Goal: Information Seeking & Learning: Understand process/instructions

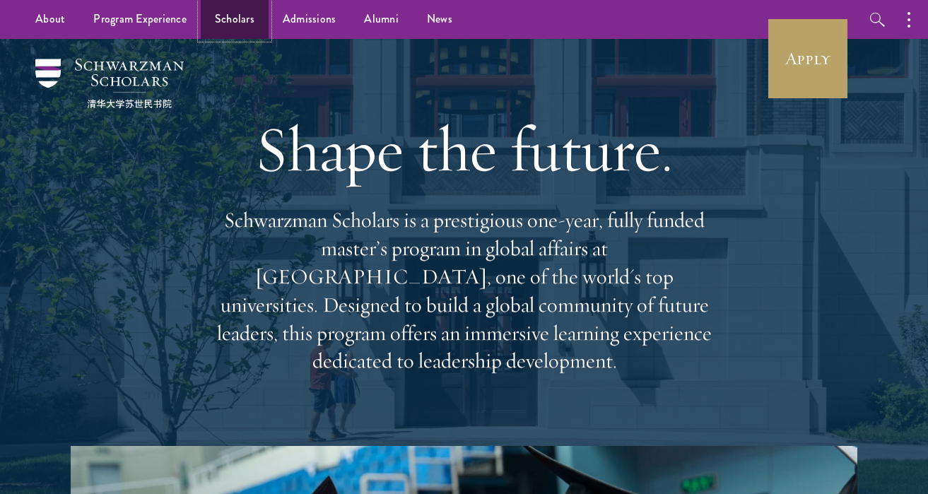
click at [255, 24] on link "Scholars" at bounding box center [235, 19] width 68 height 39
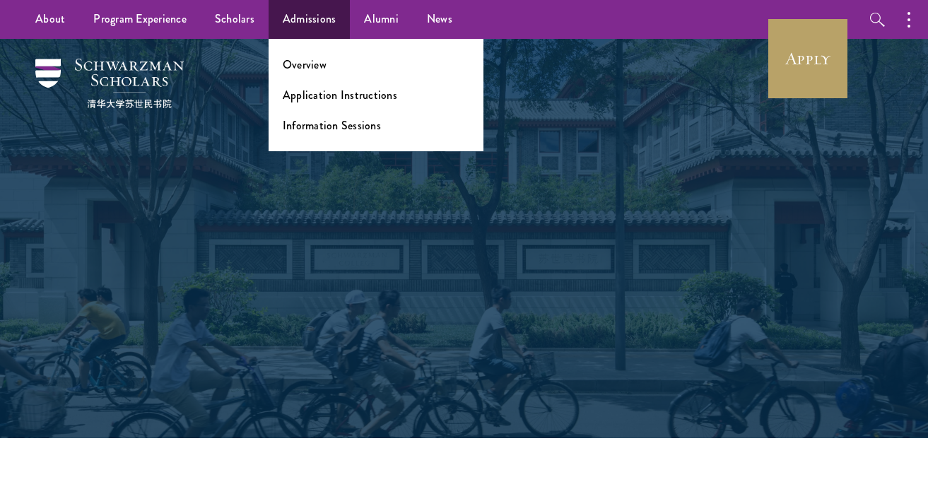
click at [307, 56] on ul "Overview Application Instructions Information Sessions" at bounding box center [376, 95] width 215 height 112
click at [305, 66] on link "Overview" at bounding box center [305, 65] width 44 height 16
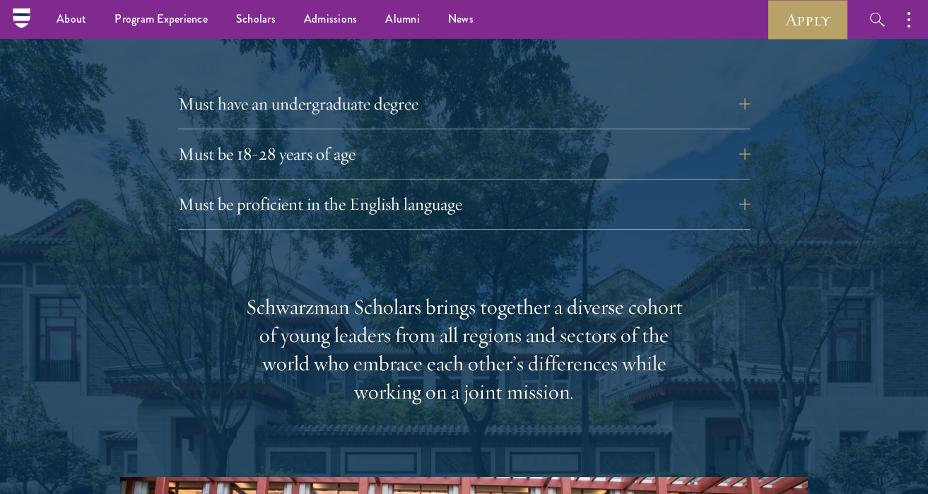
scroll to position [1966, 0]
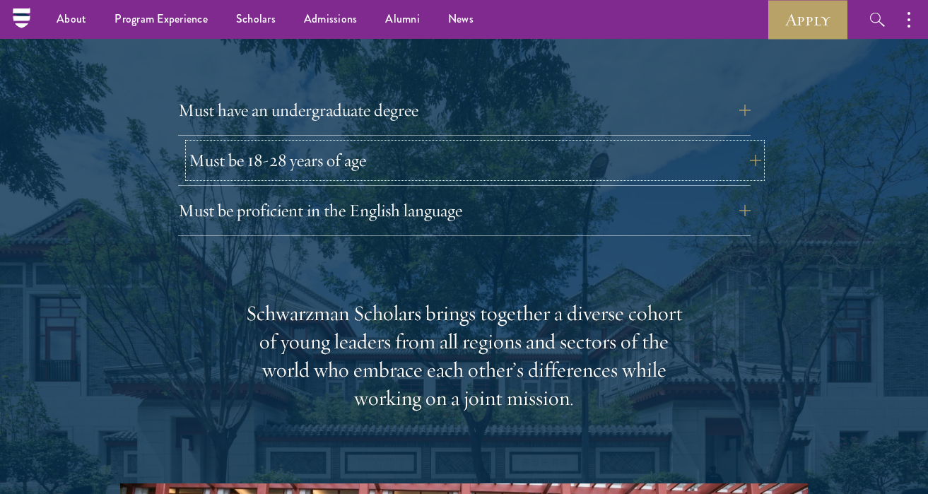
click at [322, 144] on button "Must be 18-28 years of age" at bounding box center [475, 161] width 573 height 34
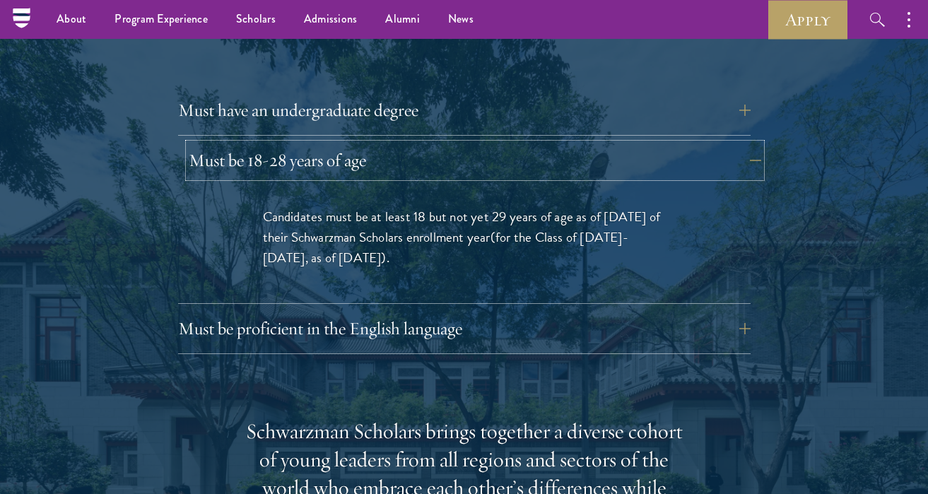
click at [411, 144] on button "Must be 18-28 years of age" at bounding box center [475, 161] width 573 height 34
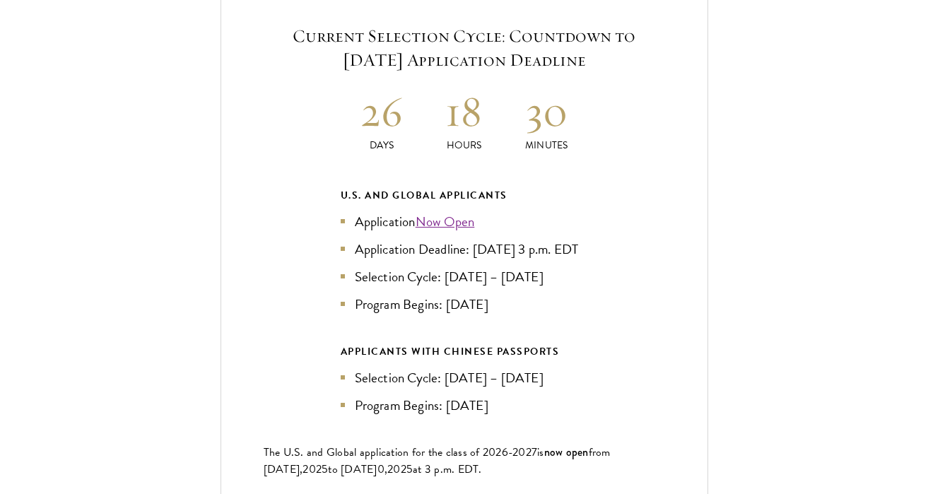
scroll to position [3009, 0]
drag, startPoint x: 506, startPoint y: 297, endPoint x: 313, endPoint y: 69, distance: 298.5
click at [313, 70] on div "Current Selection Cycle: Countdown to September 10, 2025 Application Deadline 2…" at bounding box center [465, 281] width 488 height 602
click at [313, 69] on div "Current Selection Cycle: Countdown to September 10, 2025 Application Deadline 2…" at bounding box center [465, 281] width 488 height 602
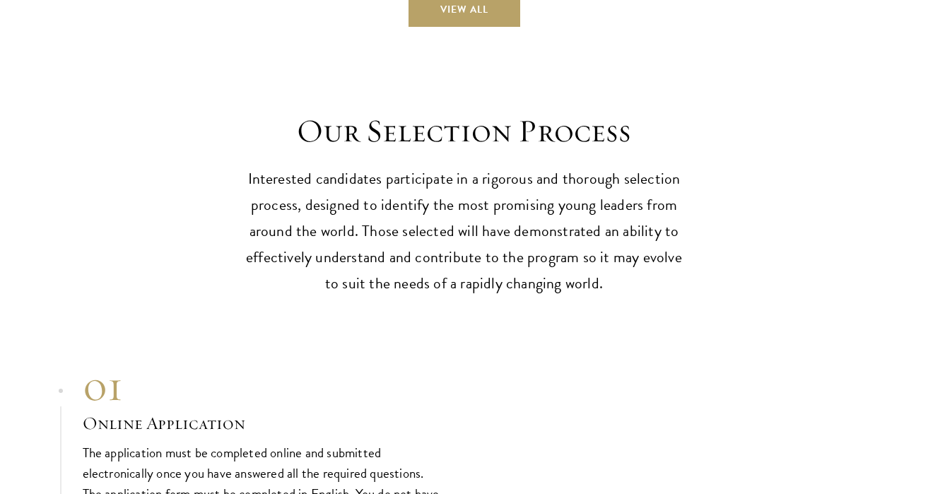
scroll to position [4249, 0]
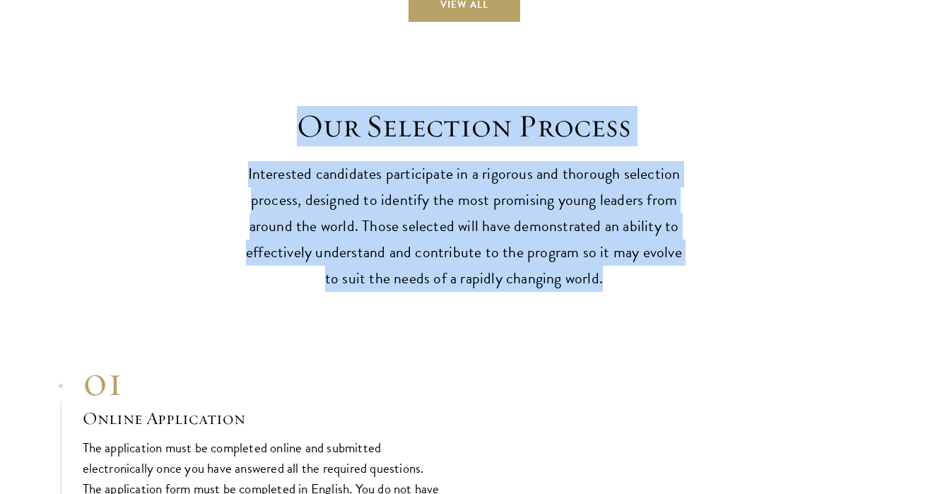
drag, startPoint x: 281, startPoint y: 112, endPoint x: 637, endPoint y: 276, distance: 392.0
click at [637, 276] on header "Our Selection Process Interested candidates participate in a rigorous and thoro…" at bounding box center [464, 200] width 438 height 186
click at [637, 276] on p "Interested candidates participate in a rigorous and thorough selection process,…" at bounding box center [464, 226] width 438 height 131
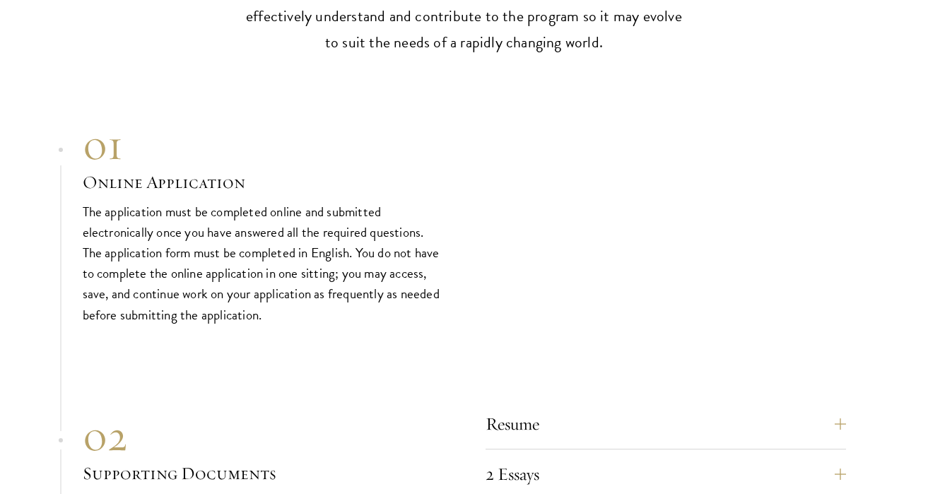
scroll to position [4607, 0]
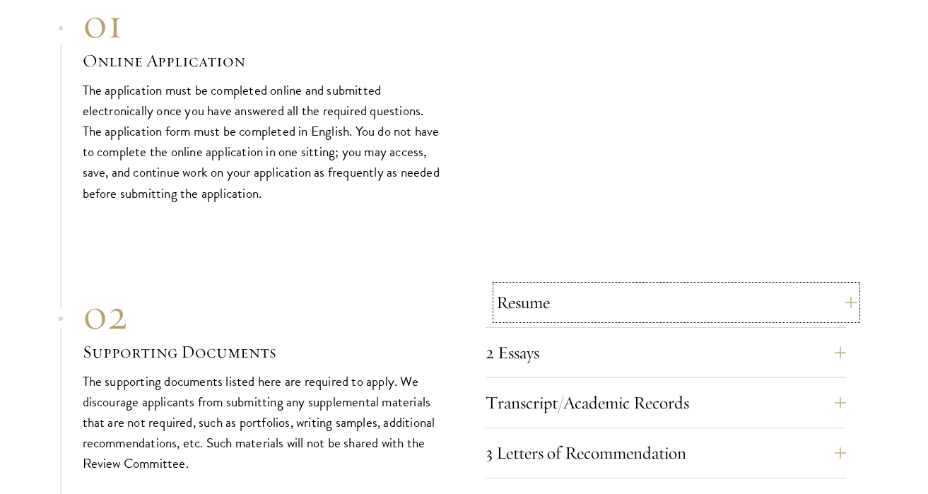
click at [589, 307] on button "Resume" at bounding box center [676, 303] width 361 height 34
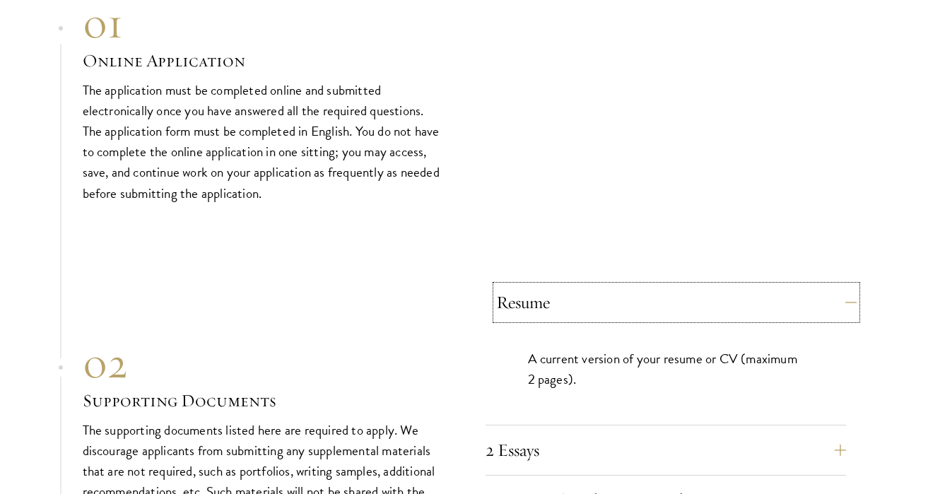
click at [589, 307] on button "Resume" at bounding box center [676, 303] width 361 height 34
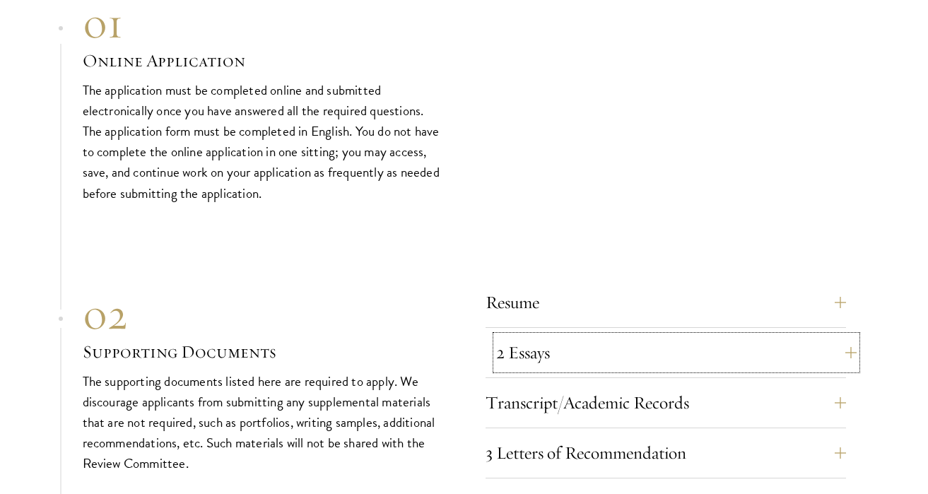
click at [580, 344] on button "2 Essays" at bounding box center [676, 353] width 361 height 34
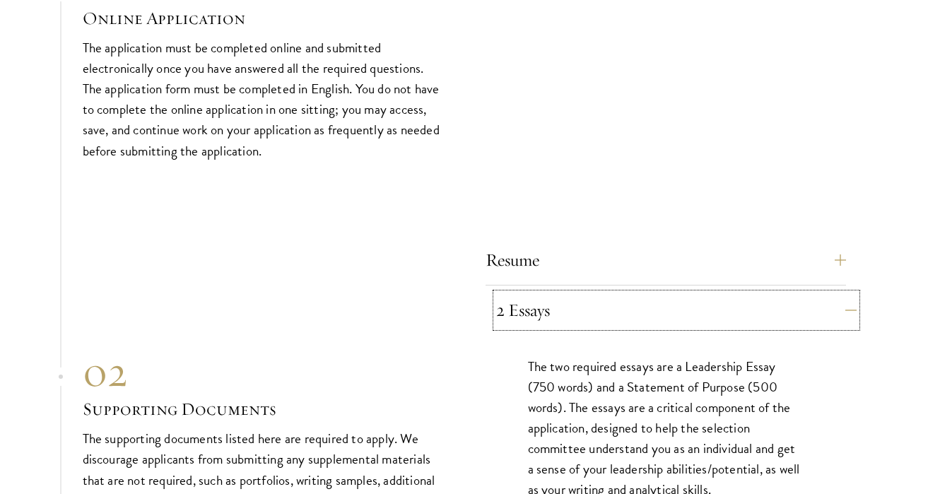
scroll to position [4745, 0]
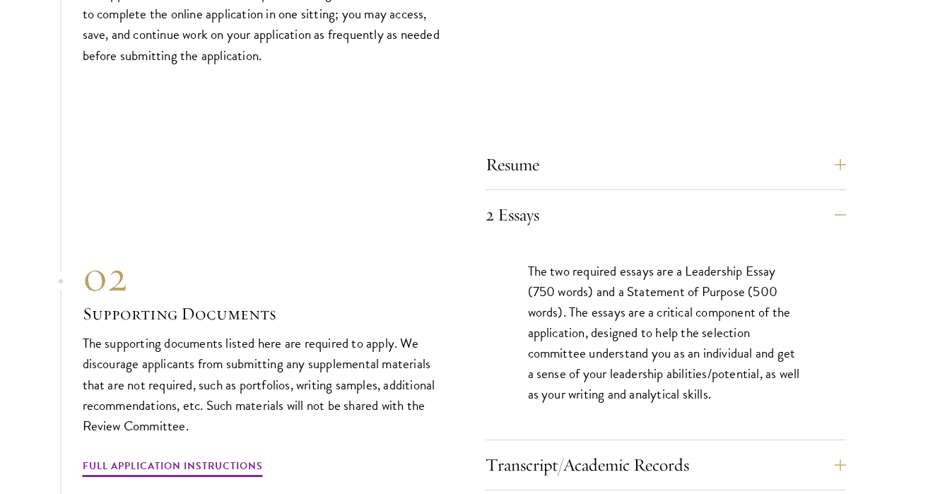
click at [617, 230] on div "2 Essays The two required essays are a Leadership Essay (750 words) and a State…" at bounding box center [666, 319] width 361 height 243
click at [615, 206] on button "2 Essays" at bounding box center [676, 215] width 361 height 34
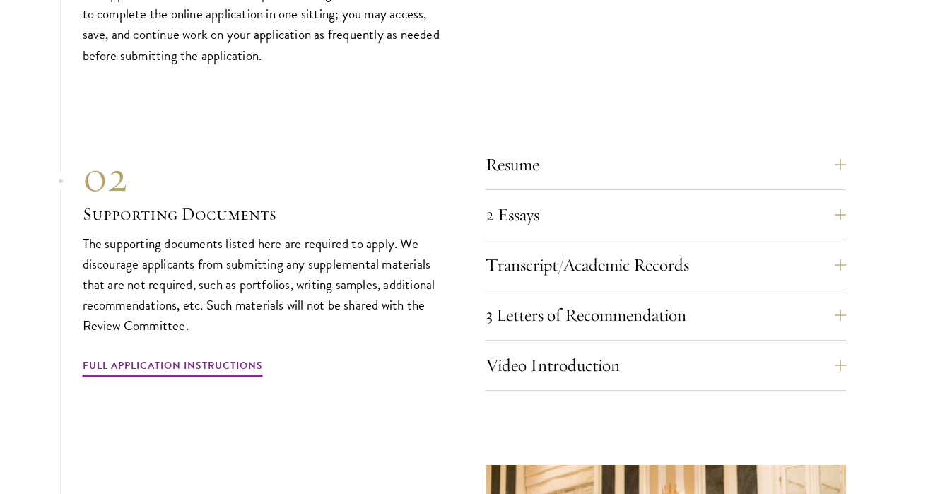
click at [596, 279] on div "Transcript/Academic Records You are required to scan and upload official transc…" at bounding box center [666, 269] width 361 height 42
click at [597, 270] on button "Transcript/Academic Records" at bounding box center [676, 265] width 361 height 34
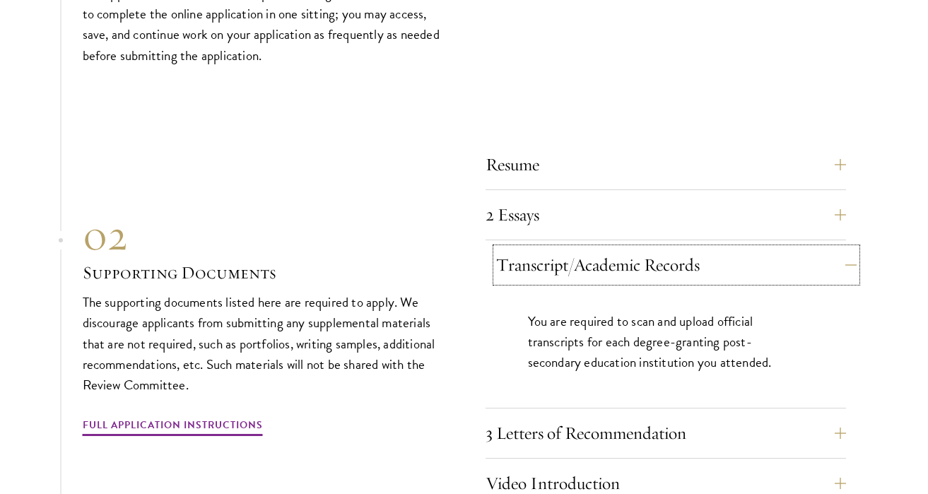
click at [597, 270] on button "Transcript/Academic Records" at bounding box center [676, 265] width 361 height 34
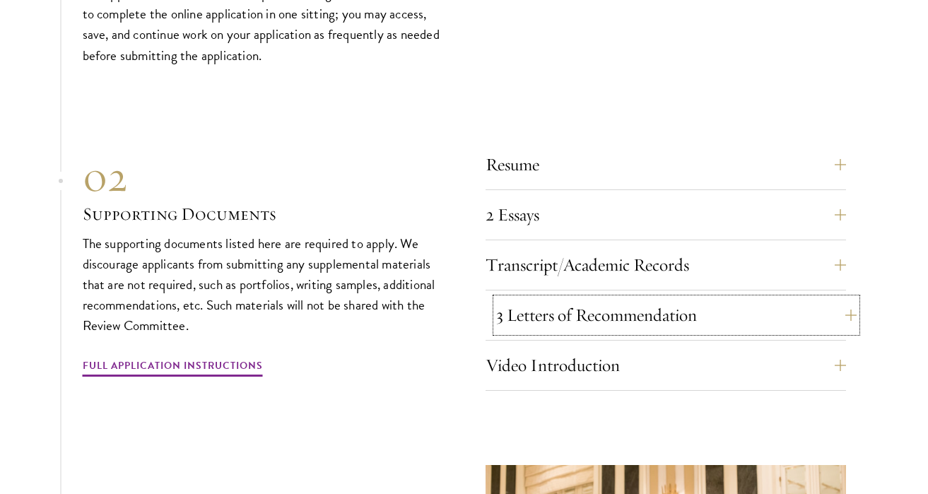
click at [588, 310] on button "3 Letters of Recommendation" at bounding box center [676, 315] width 361 height 34
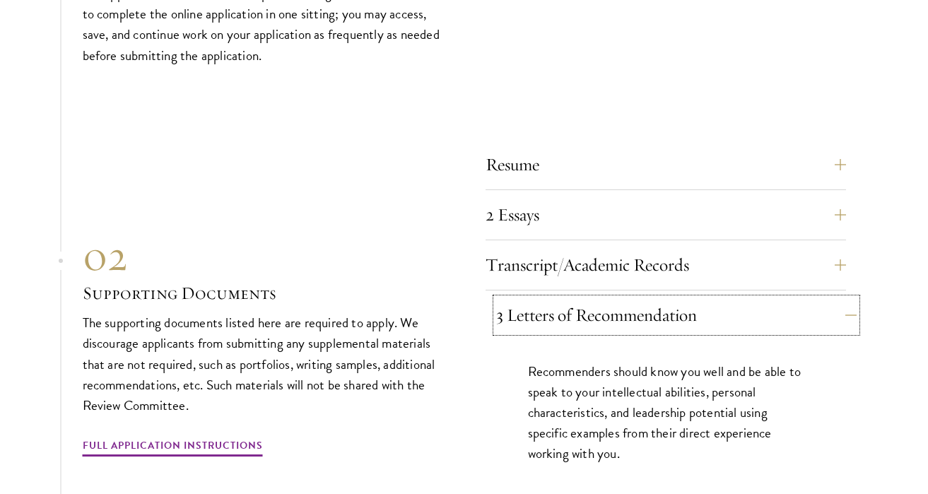
click at [588, 310] on button "3 Letters of Recommendation" at bounding box center [676, 315] width 361 height 34
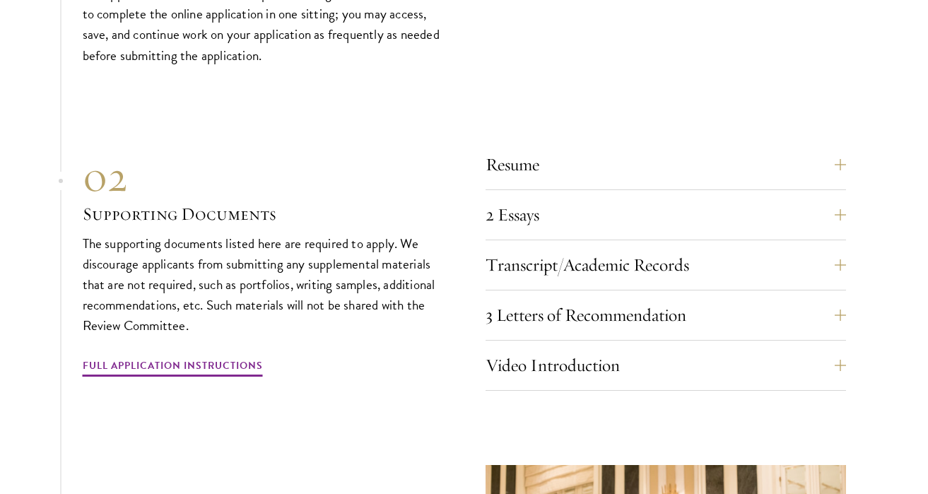
click at [539, 281] on div "Transcript/Academic Records You are required to scan and upload official transc…" at bounding box center [666, 269] width 361 height 42
click at [537, 303] on button "3 Letters of Recommendation" at bounding box center [676, 315] width 361 height 34
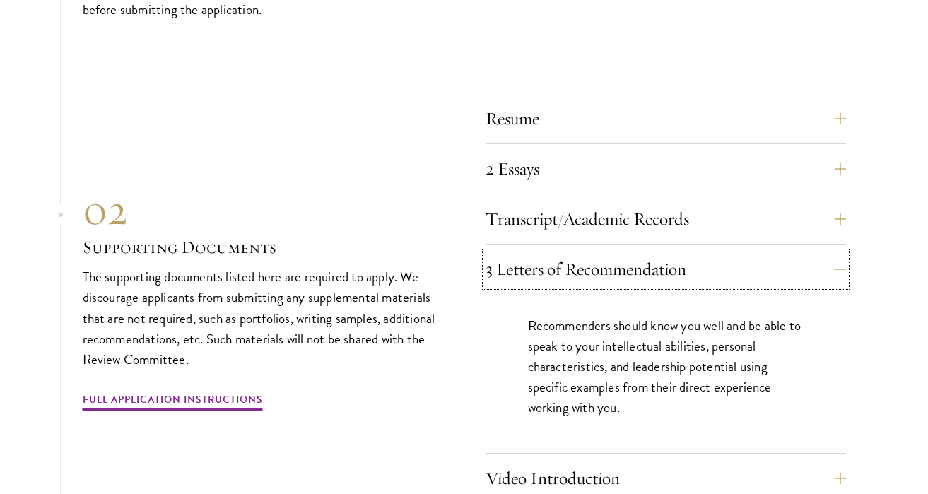
scroll to position [4852, 0]
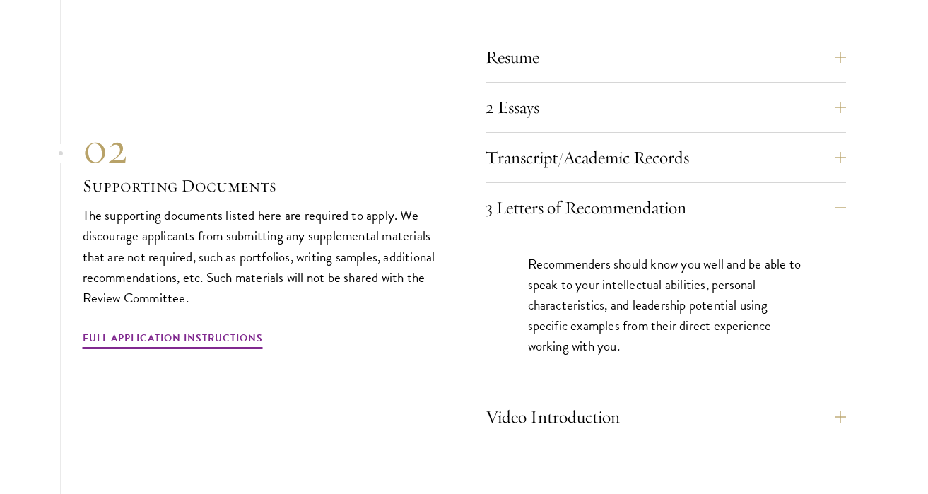
click at [381, 335] on div "02 Supporting Documents The supporting documents listed here are required to ap…" at bounding box center [263, 237] width 361 height 228
click at [555, 161] on button "Transcript/Academic Records" at bounding box center [676, 158] width 361 height 34
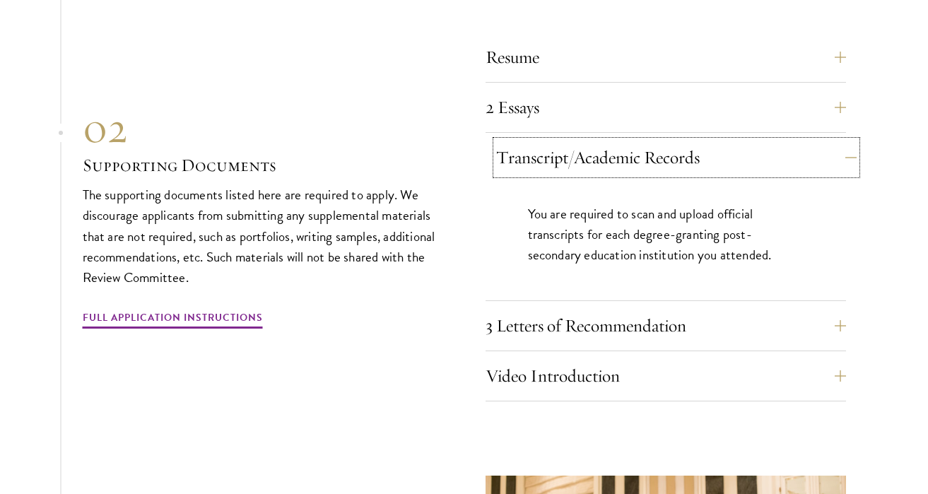
click at [555, 161] on button "Transcript/Academic Records" at bounding box center [676, 158] width 361 height 34
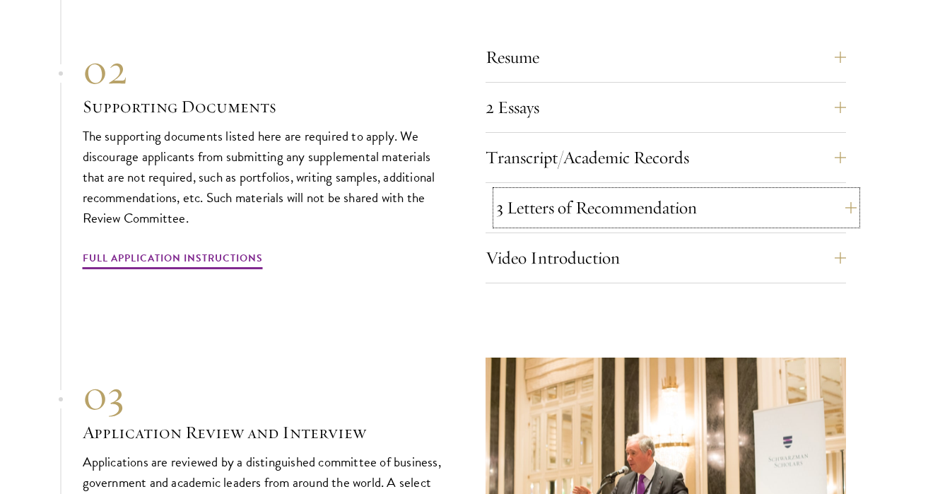
click at [539, 216] on button "3 Letters of Recommendation" at bounding box center [676, 208] width 361 height 34
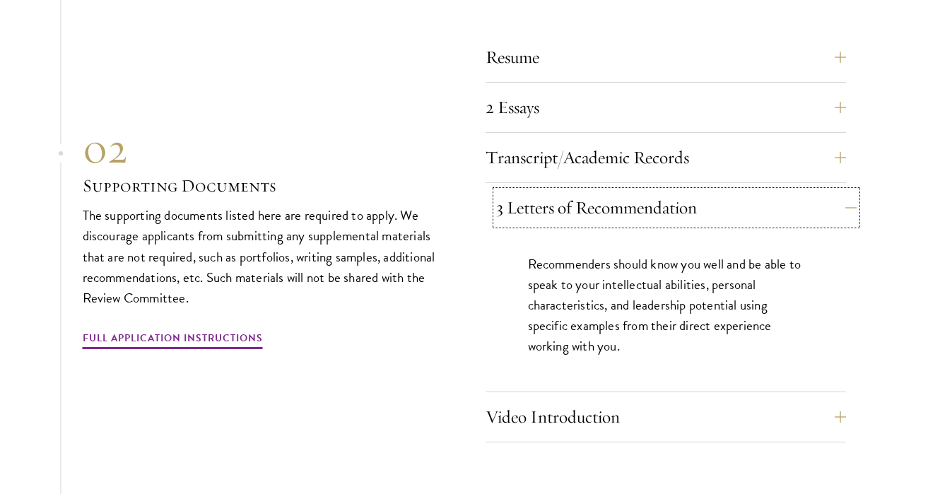
click at [539, 216] on button "3 Letters of Recommendation" at bounding box center [676, 208] width 361 height 34
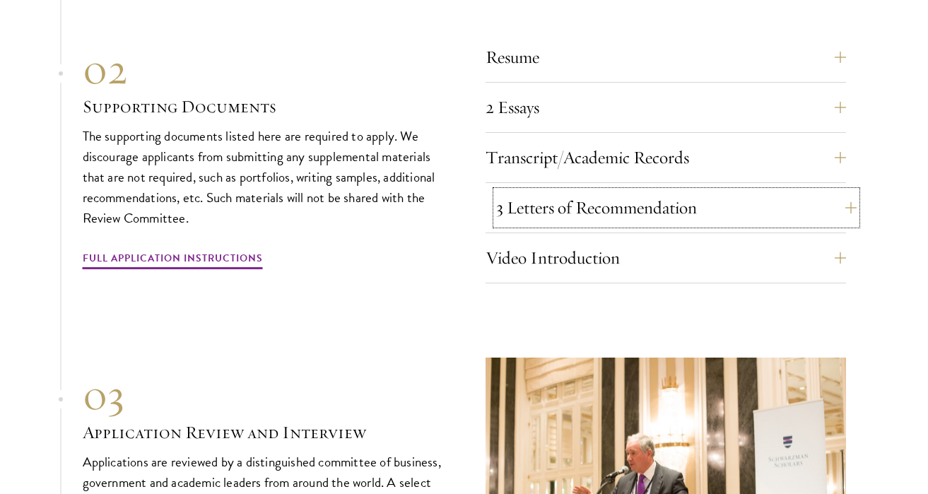
click at [525, 216] on button "3 Letters of Recommendation" at bounding box center [676, 208] width 361 height 34
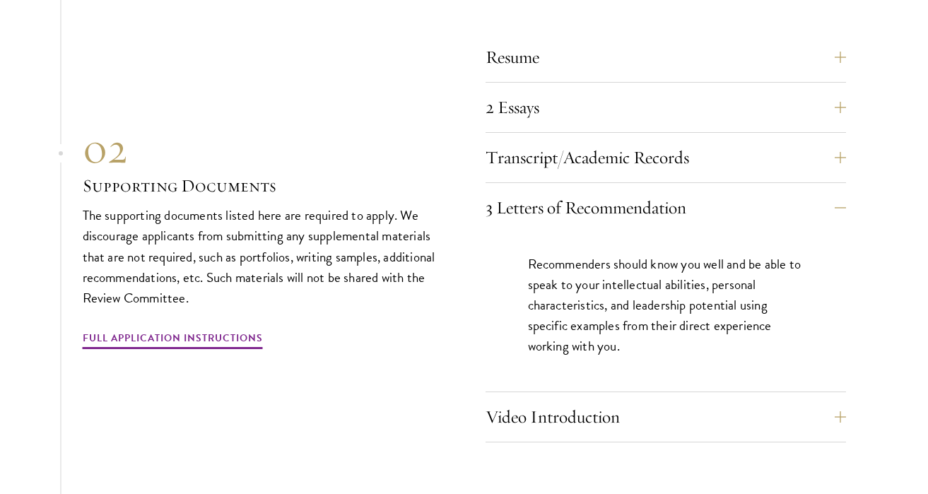
click at [428, 292] on p "The supporting documents listed here are required to apply. We discourage appli…" at bounding box center [263, 256] width 361 height 103
click at [508, 402] on button "Video Introduction" at bounding box center [676, 417] width 361 height 34
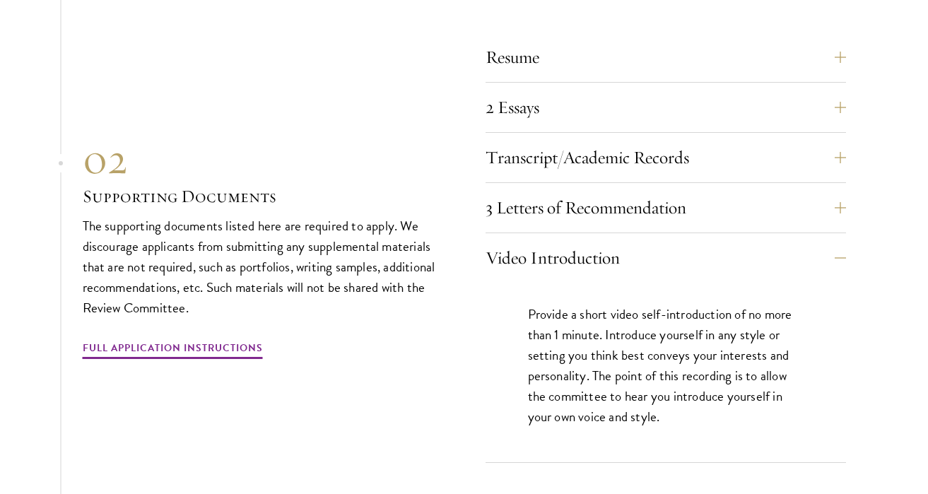
click at [395, 228] on p "The supporting documents listed here are required to apply. We discourage appli…" at bounding box center [263, 267] width 361 height 103
click at [536, 261] on button "Video Introduction" at bounding box center [676, 258] width 361 height 34
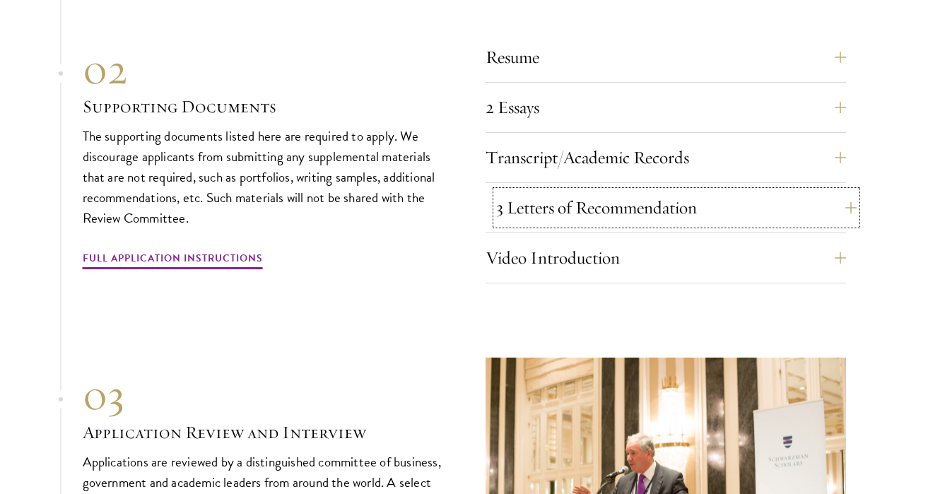
click at [536, 214] on button "3 Letters of Recommendation" at bounding box center [676, 208] width 361 height 34
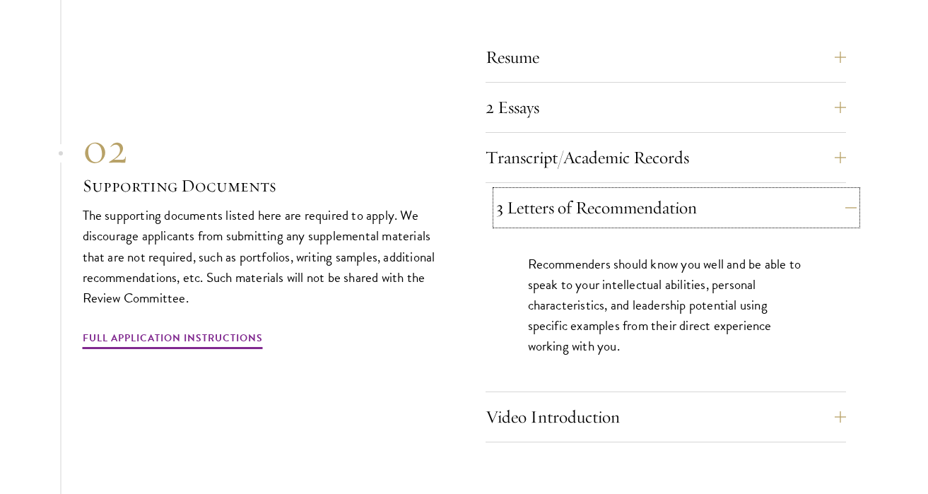
click at [536, 214] on button "3 Letters of Recommendation" at bounding box center [676, 208] width 361 height 34
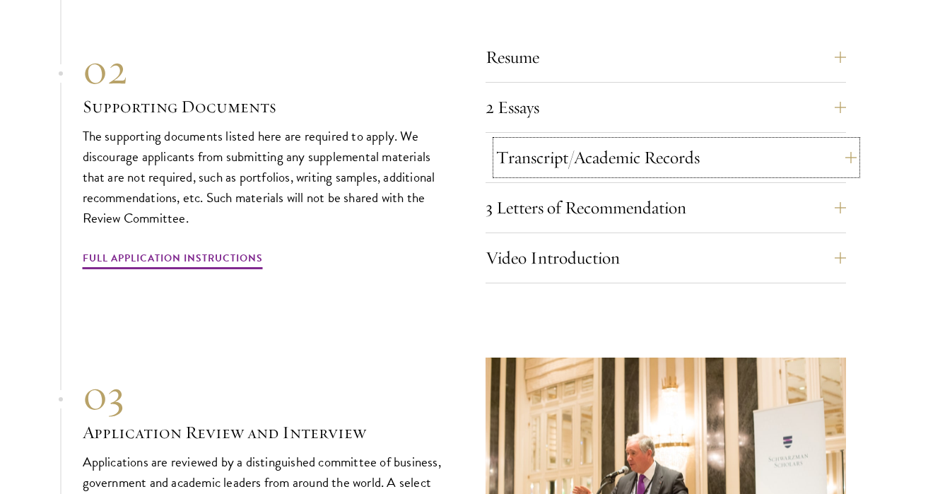
click at [547, 143] on button "Transcript/Academic Records" at bounding box center [676, 158] width 361 height 34
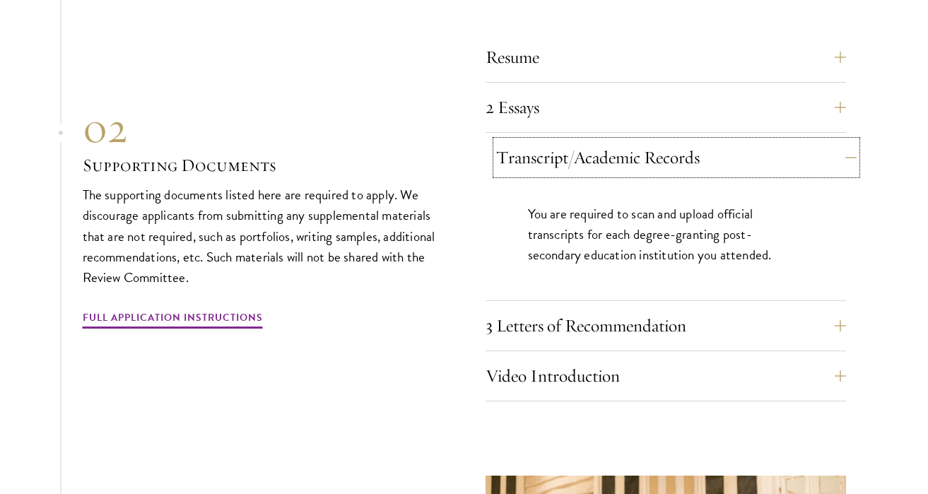
click at [547, 143] on button "Transcript/Academic Records" at bounding box center [676, 158] width 361 height 34
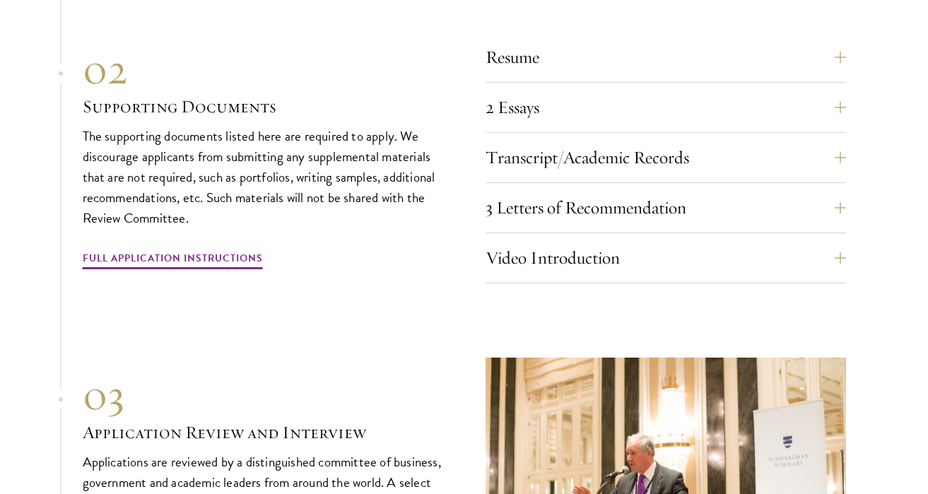
click at [407, 126] on p "The supporting documents listed here are required to apply. We discourage appli…" at bounding box center [263, 177] width 361 height 103
click at [644, 154] on button "Transcript/Academic Records" at bounding box center [676, 158] width 361 height 34
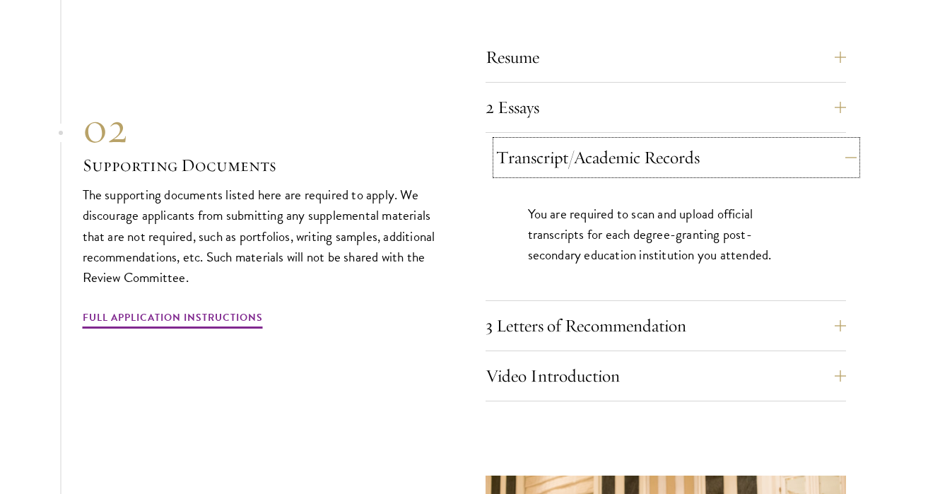
click at [644, 154] on button "Transcript/Academic Records" at bounding box center [676, 158] width 361 height 34
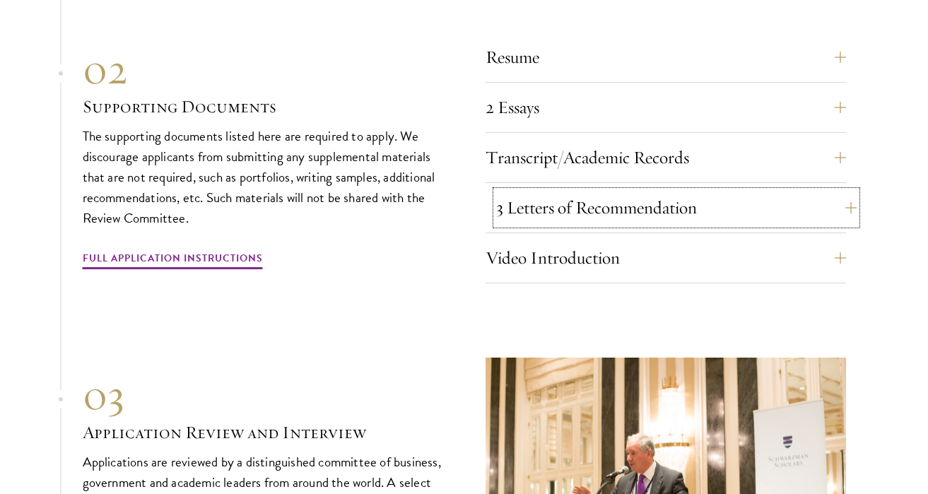
click at [625, 205] on button "3 Letters of Recommendation" at bounding box center [676, 208] width 361 height 34
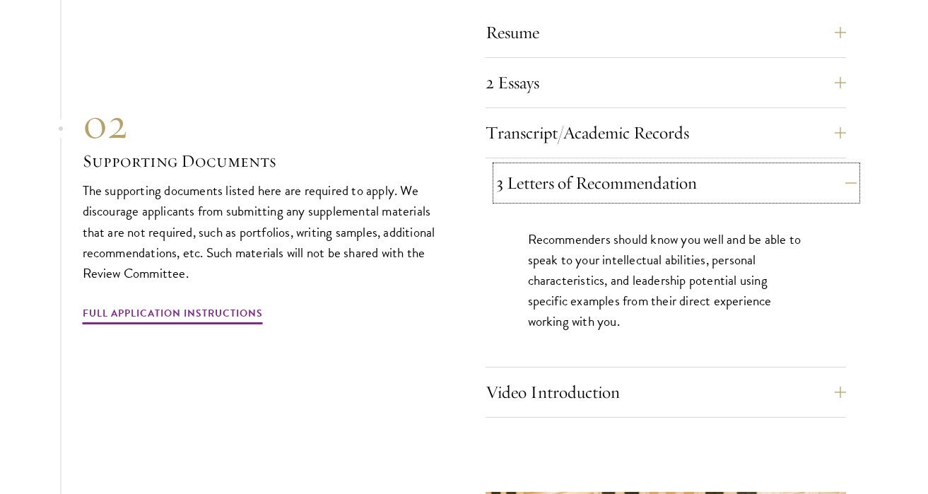
scroll to position [4884, 0]
